Goal: Task Accomplishment & Management: Manage account settings

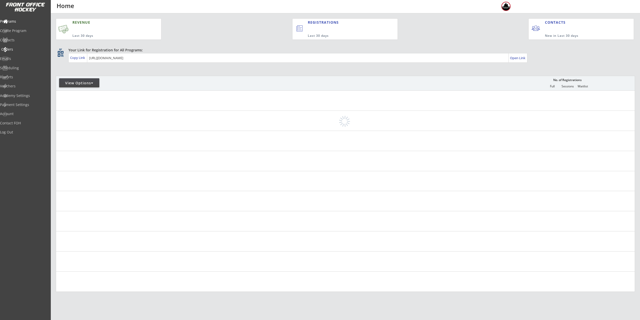
click at [30, 48] on div "Orders" at bounding box center [23, 50] width 45 height 4
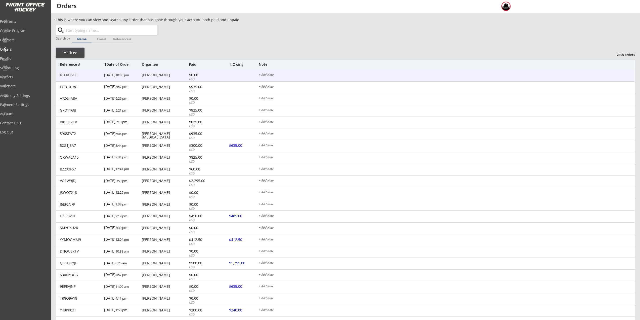
click at [177, 79] on div "KTLKD61C 9/07/25 10:05 pm Nick Ilitch $0.00 USD + Add Note" at bounding box center [345, 76] width 579 height 12
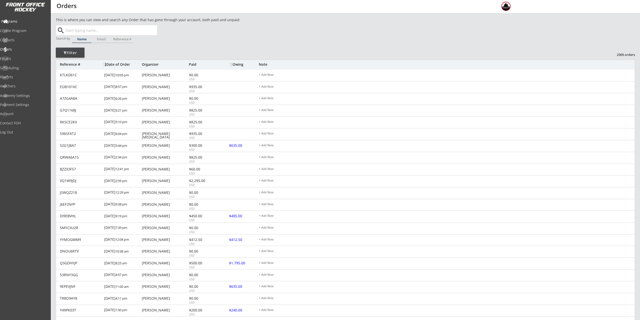
click at [22, 20] on div "Programs" at bounding box center [23, 22] width 45 height 4
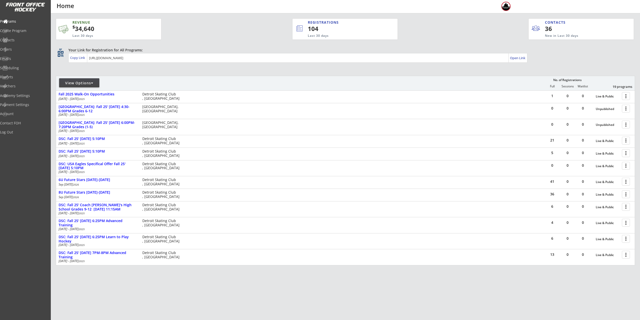
click at [81, 85] on div "View Options" at bounding box center [79, 83] width 40 height 5
select select ""Upcoming Programs""
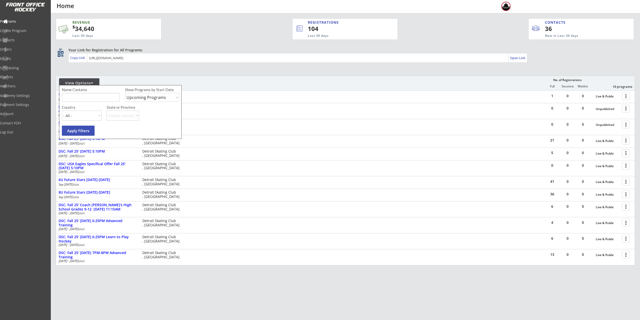
click at [91, 97] on input "input" at bounding box center [91, 97] width 58 height 9
type input "USa"
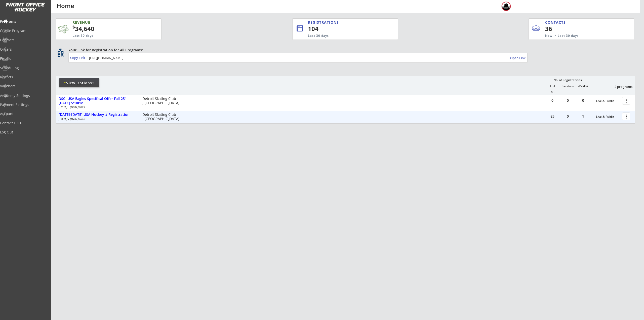
click at [625, 118] on div at bounding box center [627, 116] width 9 height 9
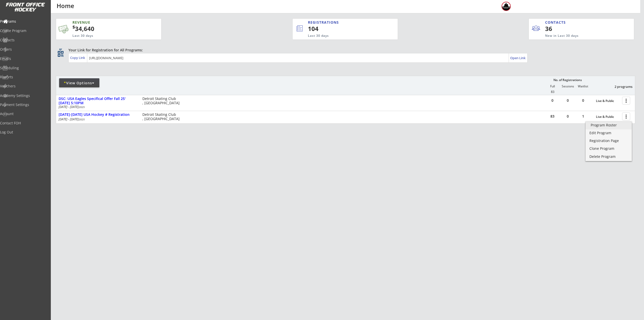
click at [621, 127] on link "Program Roster" at bounding box center [609, 126] width 46 height 8
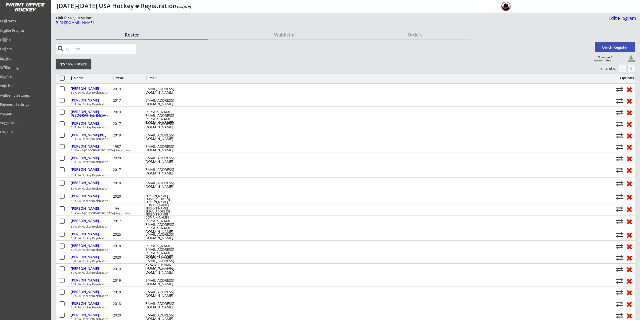
click at [286, 37] on div "Waitlist (1)" at bounding box center [284, 34] width 152 height 5
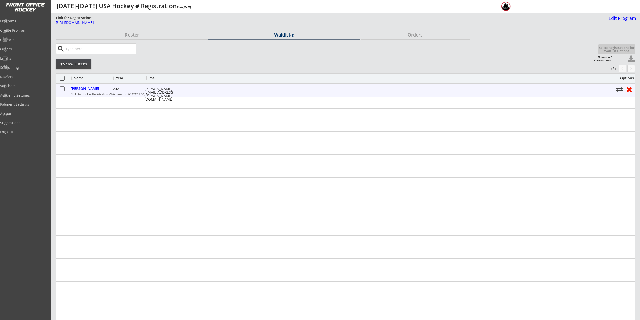
click at [621, 89] on button at bounding box center [620, 89] width 7 height 7
select select ""Register Player - No Payment""
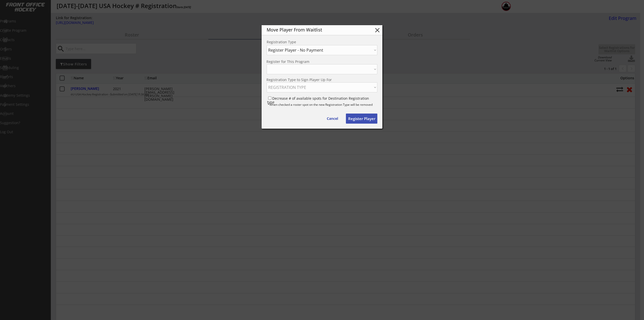
select select ""1348695171700984260__LOOKUP__1753296252010x484556755472220160""
select select ""1348695171700984260__LOOKUP__1753296001800x190251338963615740""
click at [329, 49] on select "Choose an option... Move Player to a Different Waitlist Register Player - No Pa…" at bounding box center [322, 50] width 111 height 10
click at [267, 45] on select "Choose an option... Move Player to a Different Waitlist Register Player - No Pa…" at bounding box center [322, 50] width 111 height 10
click at [364, 117] on button "Register Player" at bounding box center [361, 118] width 31 height 10
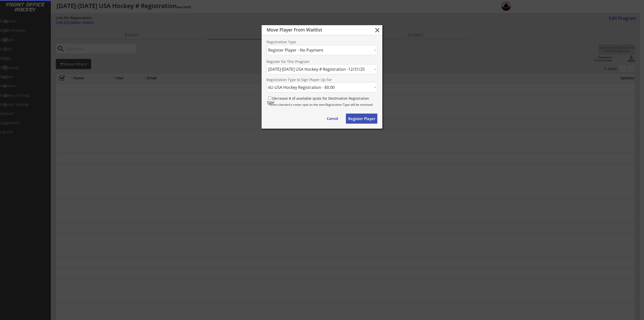
select select ""PLACEHOLDER_1427118222253""
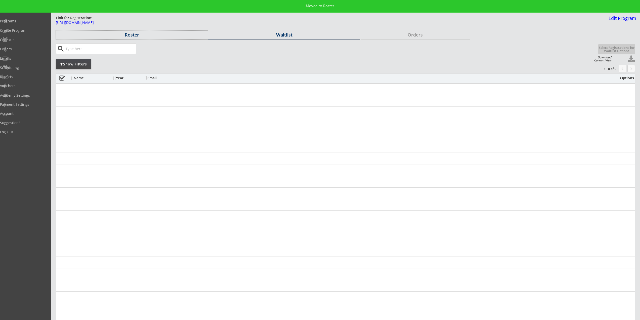
click at [133, 31] on div "Roster" at bounding box center [132, 35] width 152 height 9
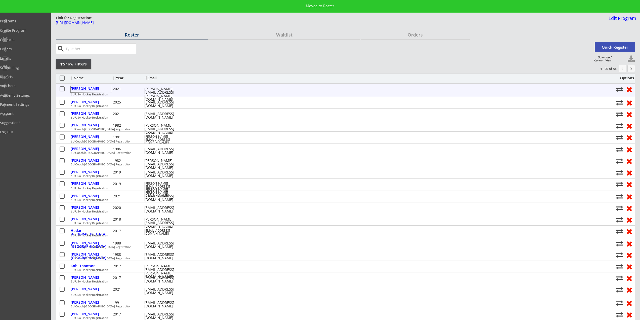
click at [76, 89] on div "Mechigian, Roman" at bounding box center [91, 89] width 41 height 4
select select ""Youth S/M""
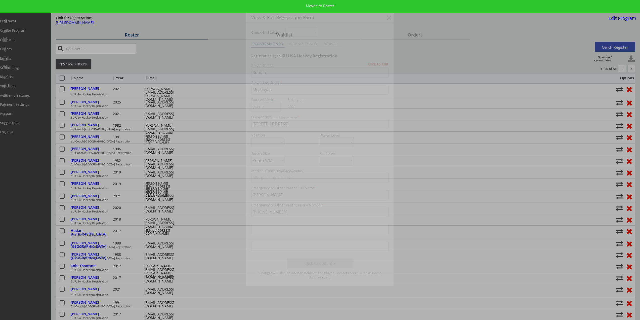
type input "11/07/2021"
type input "251604651MECHI"
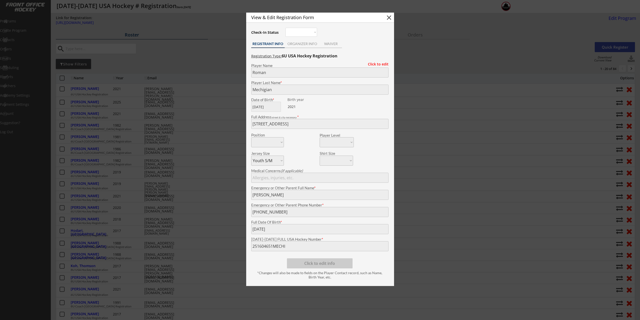
click at [203, 160] on div at bounding box center [320, 160] width 640 height 320
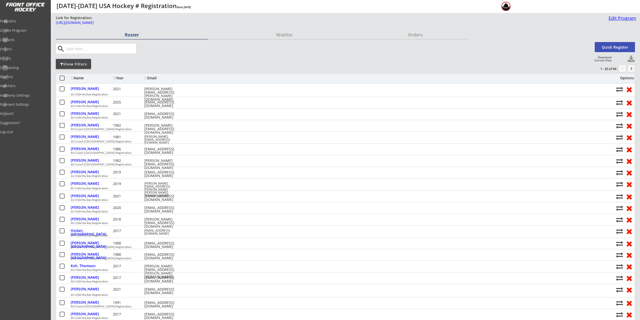
click at [620, 18] on div "Edit Program" at bounding box center [622, 18] width 30 height 5
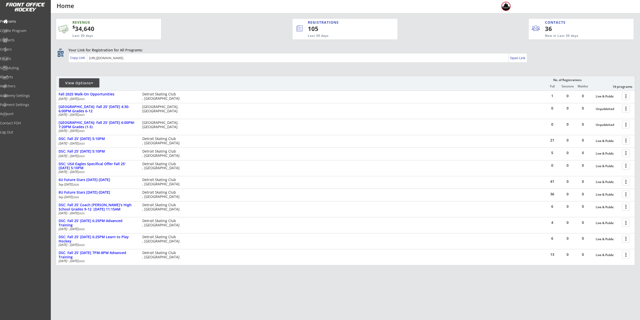
click at [92, 83] on div at bounding box center [92, 83] width 2 height 4
select select ""Upcoming Programs""
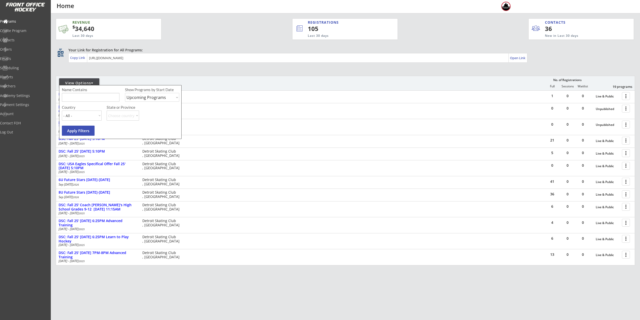
click at [92, 96] on input "input" at bounding box center [91, 97] width 58 height 9
type input "6U"
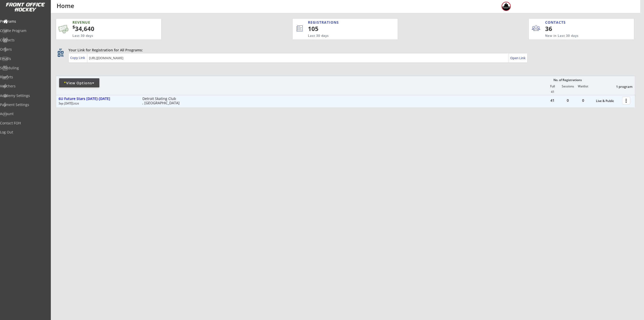
click at [629, 101] on div at bounding box center [627, 100] width 9 height 9
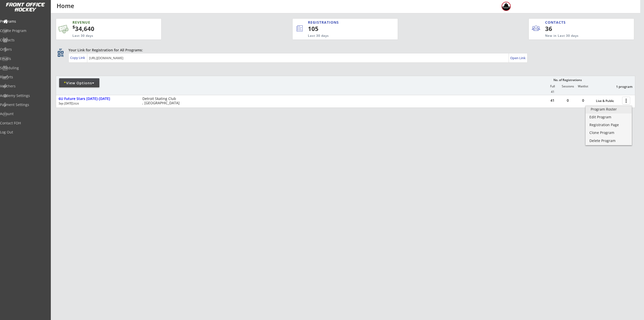
click at [612, 110] on div "Program Roster" at bounding box center [609, 109] width 36 height 4
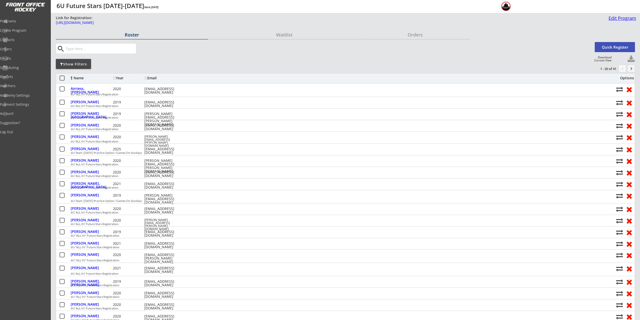
click at [629, 19] on div "Edit Program" at bounding box center [622, 18] width 30 height 5
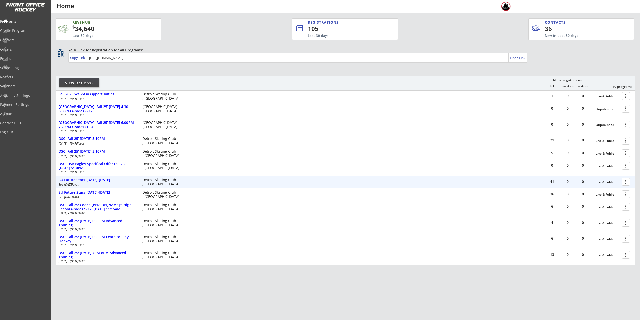
click at [626, 179] on div at bounding box center [627, 181] width 9 height 9
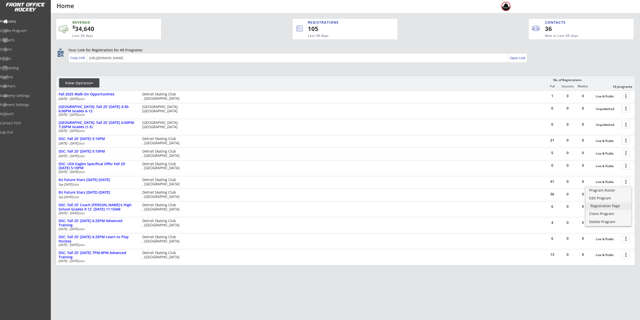
click at [621, 206] on div "Registration Page" at bounding box center [609, 206] width 36 height 4
click at [82, 84] on div "View Options" at bounding box center [79, 83] width 40 height 5
select select ""Upcoming Programs""
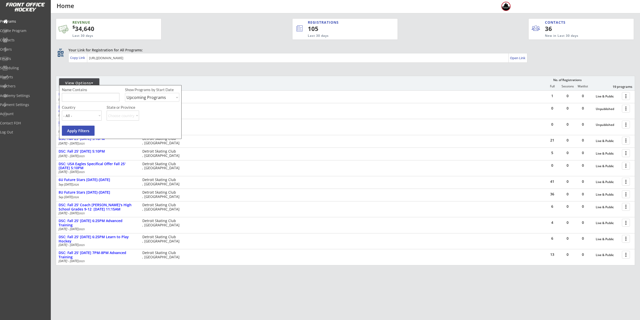
click at [87, 98] on input "input" at bounding box center [91, 97] width 58 height 9
type input "learn"
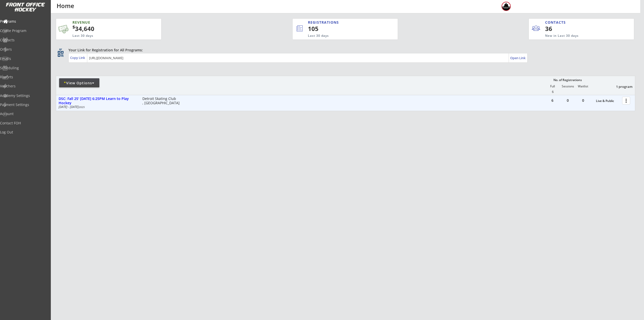
click at [626, 101] on div at bounding box center [627, 100] width 9 height 9
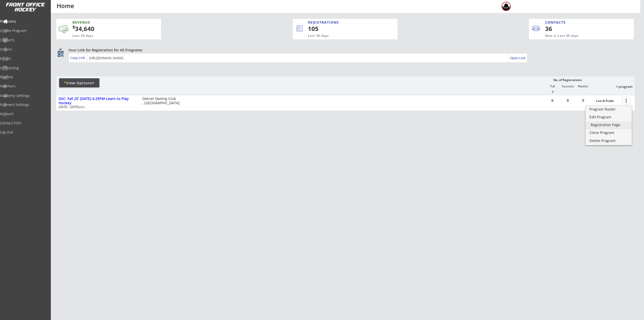
click at [608, 128] on link "Registration Page" at bounding box center [609, 126] width 46 height 8
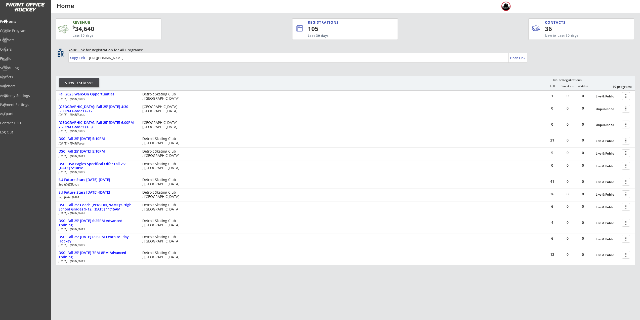
click at [88, 82] on div "View Options" at bounding box center [79, 83] width 40 height 5
select select ""Upcoming Programs""
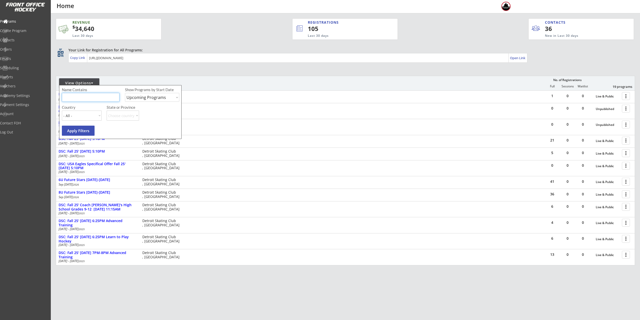
click at [89, 95] on input "input" at bounding box center [91, 97] width 58 height 9
type input "individual"
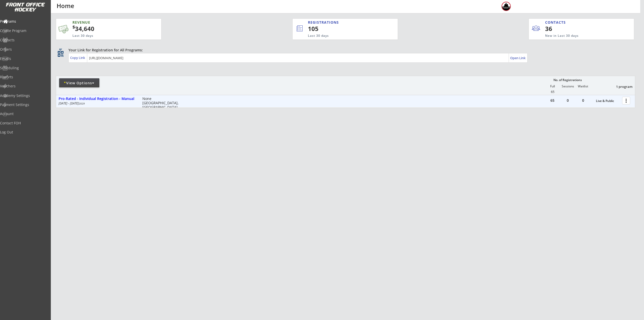
click at [627, 99] on div at bounding box center [627, 100] width 9 height 9
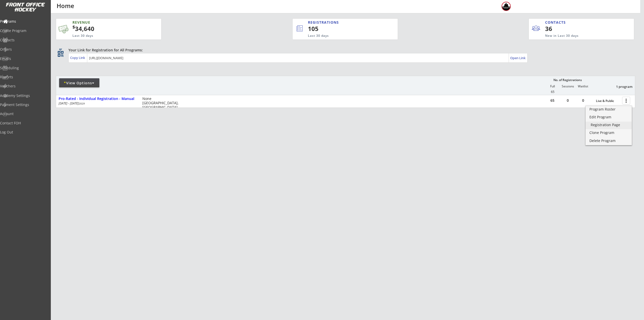
click at [617, 123] on div "Registration Page" at bounding box center [609, 125] width 36 height 4
click at [23, 41] on div "Contacts" at bounding box center [23, 40] width 45 height 4
select select ""Players""
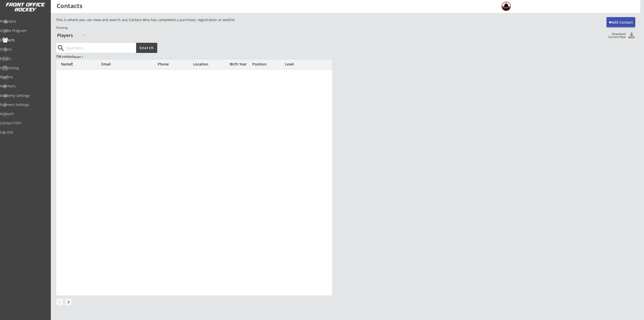
click at [94, 47] on input "input" at bounding box center [100, 48] width 71 height 10
click at [23, 48] on body "REVENUE $ 34,640 Last 30 days REGISTRATIONS 105 Last 30 days CONTACTS 36 New in…" at bounding box center [322, 160] width 644 height 320
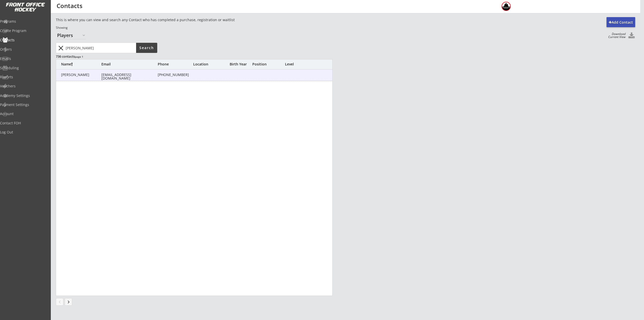
click at [106, 77] on div "[PERSON_NAME] [PERSON_NAME][EMAIL_ADDRESS][DOMAIN_NAME] [PHONE_NUMBER]" at bounding box center [194, 74] width 277 height 11
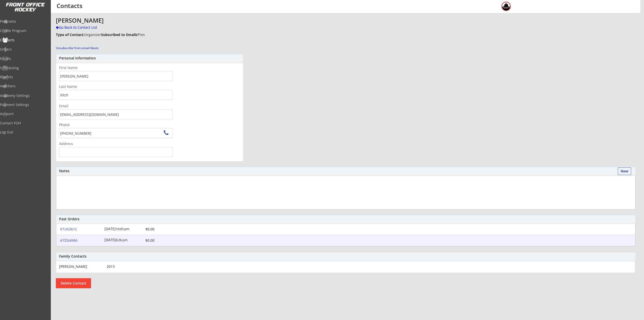
click at [73, 241] on div "A7ZG4A8A" at bounding box center [80, 241] width 41 height 4
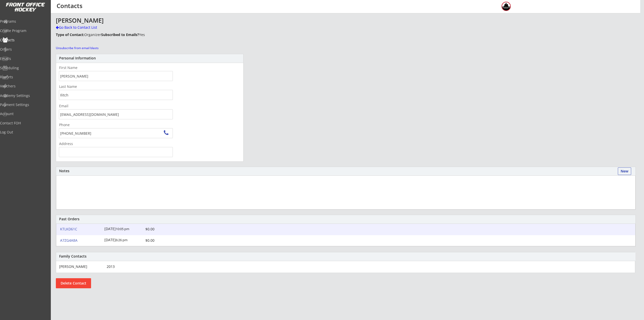
click at [70, 228] on div "KTLKD61C" at bounding box center [80, 229] width 41 height 4
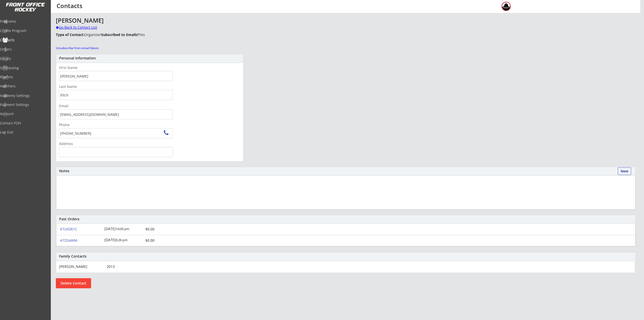
click at [84, 29] on div "Go Back to Contact List" at bounding box center [88, 27] width 65 height 5
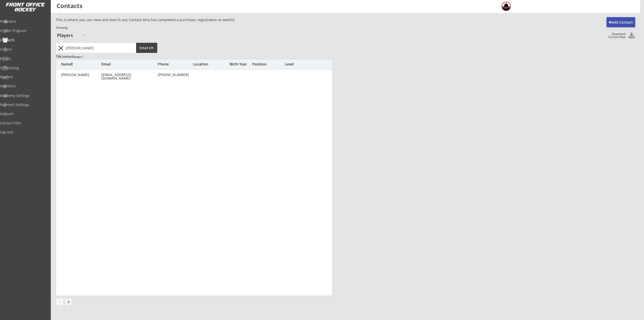
drag, startPoint x: 56, startPoint y: 47, endPoint x: 73, endPoint y: 37, distance: 19.7
click at [44, 46] on body "REVENUE $ 34,640 Last 30 days REGISTRATIONS 105 Last 30 days CONTACTS 36 New in…" at bounding box center [322, 160] width 644 height 320
click at [139, 47] on button "Search" at bounding box center [146, 48] width 21 height 10
click at [117, 49] on input "input" at bounding box center [100, 48] width 71 height 10
type input "[PERSON_NAME]"
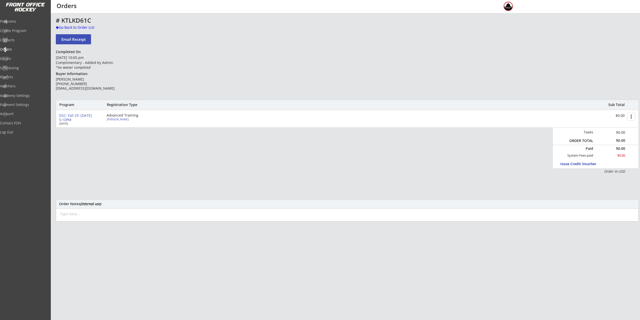
drag, startPoint x: 67, startPoint y: 67, endPoint x: 38, endPoint y: 68, distance: 29.0
click at [37, 68] on body "This is where you can view and search any Order that has gone through your acco…" at bounding box center [320, 160] width 640 height 320
click at [106, 68] on div "[DATE] 10:05 pm Complimentary - Added by Admin *no waiver completed" at bounding box center [92, 62] width 73 height 15
